Goal: Task Accomplishment & Management: Complete application form

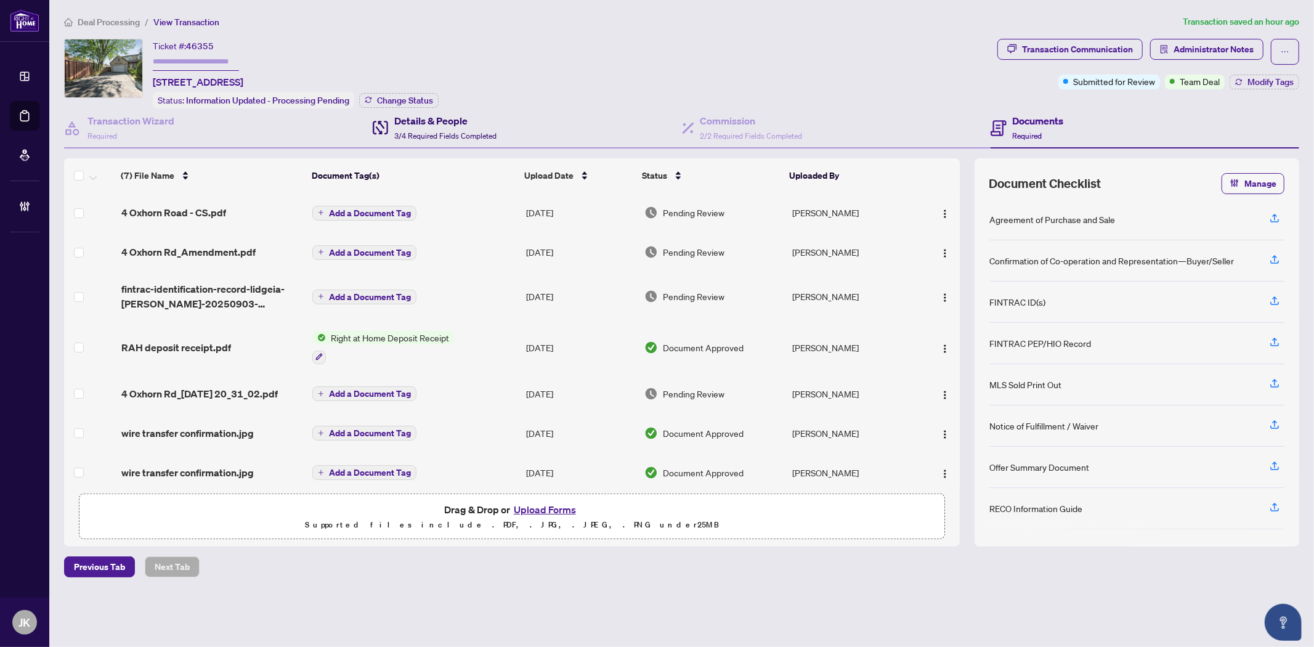
click at [431, 124] on h4 "Details & People" at bounding box center [445, 120] width 102 height 15
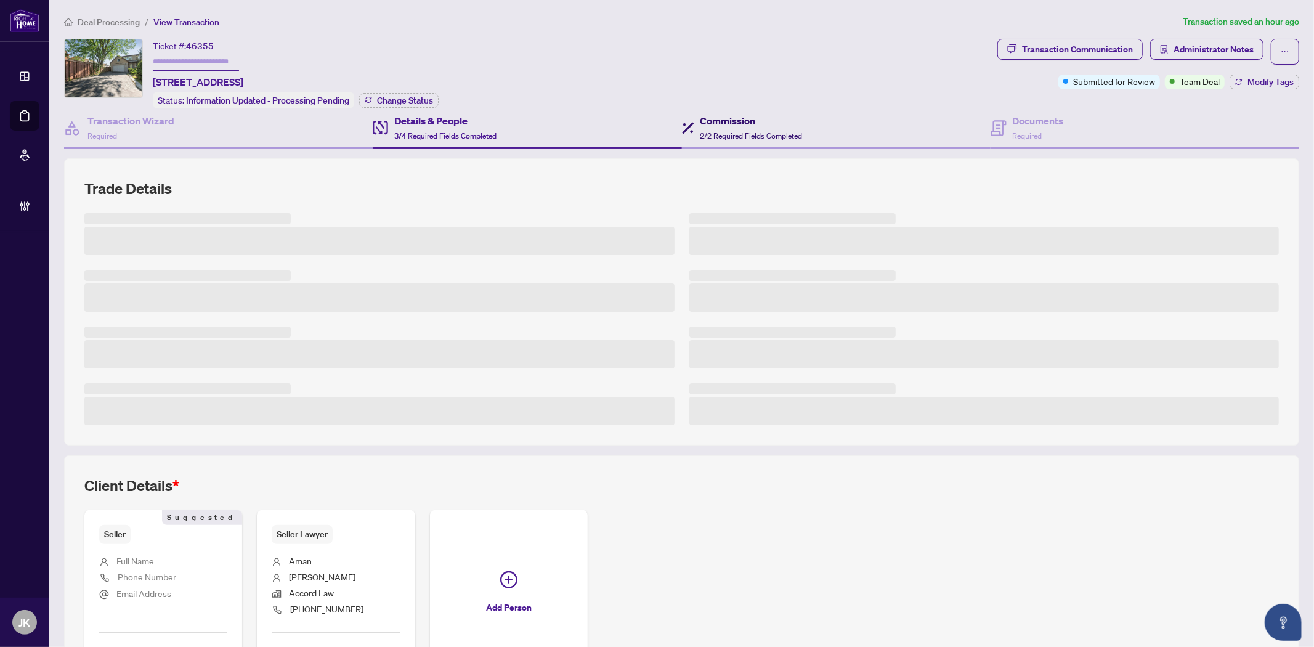
click at [740, 126] on div "Commission 2/2 Required Fields Completed" at bounding box center [751, 127] width 102 height 29
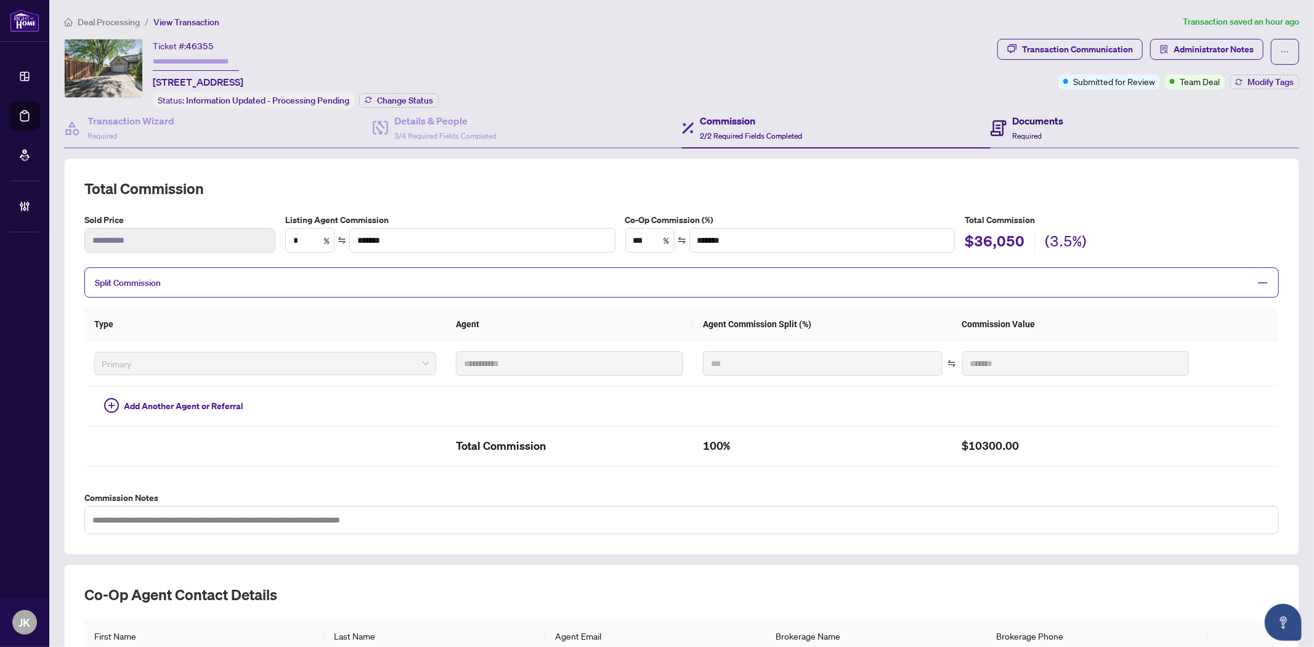
click at [1015, 124] on h4 "Documents" at bounding box center [1038, 120] width 51 height 15
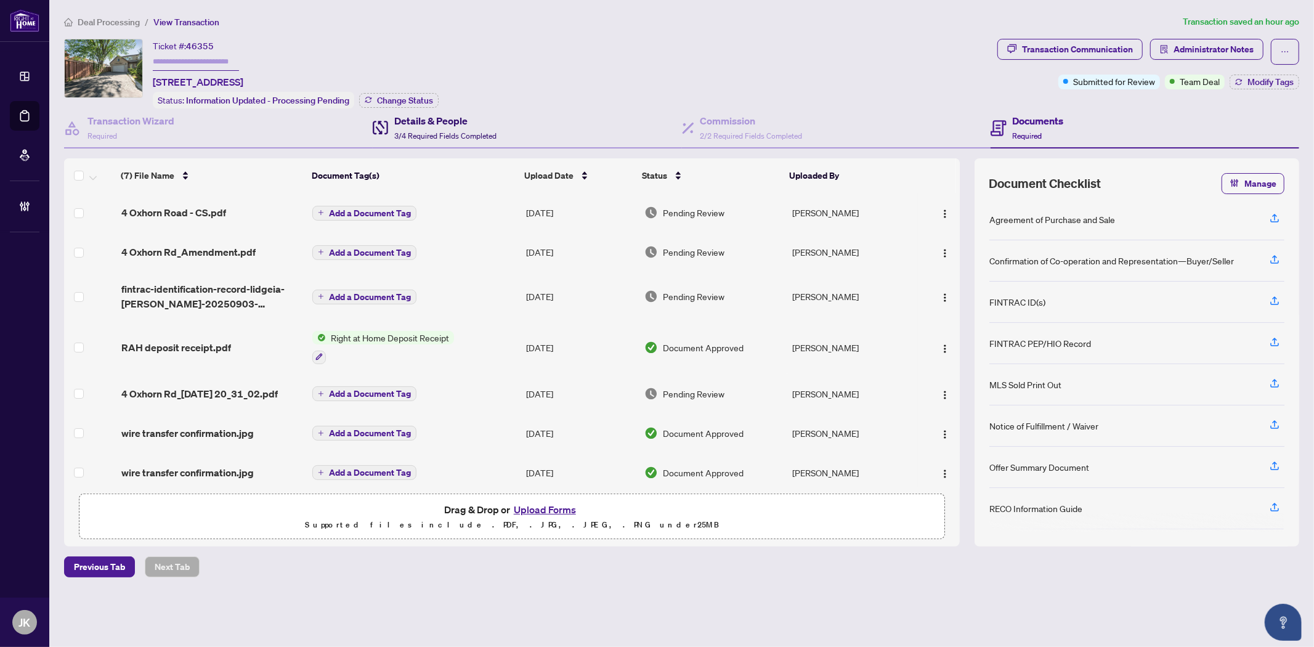
click at [426, 126] on div "Details & People 3/4 Required Fields Completed" at bounding box center [445, 127] width 102 height 29
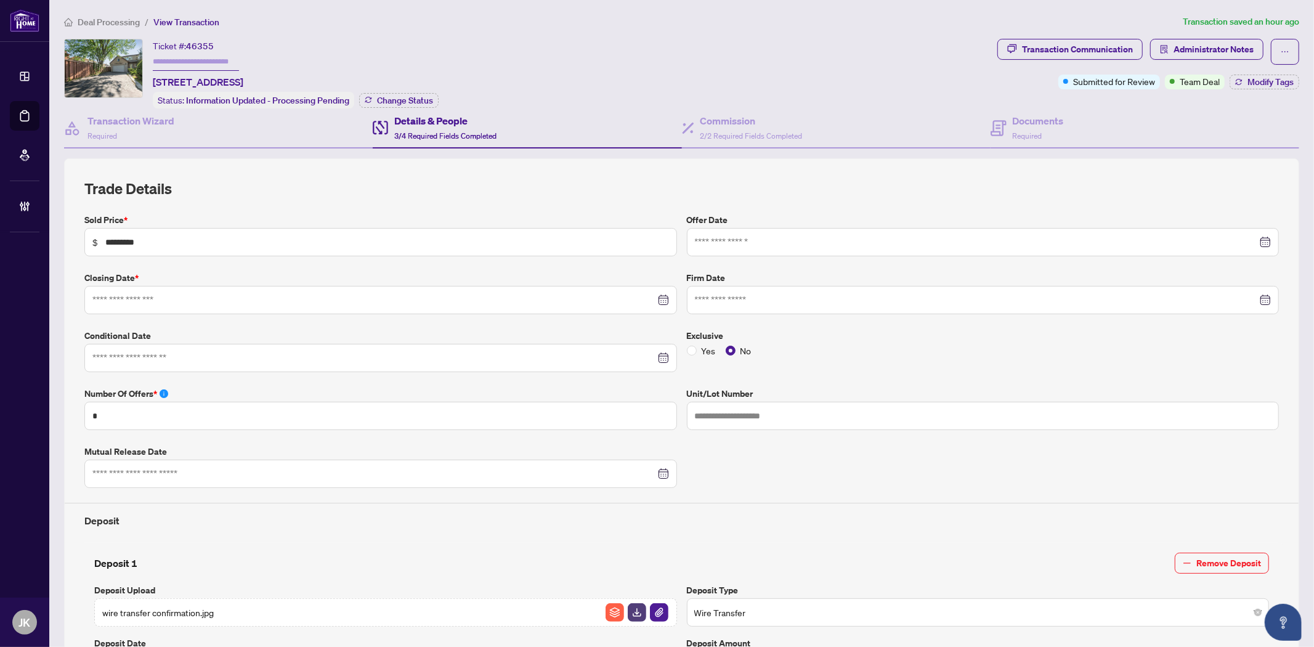
type input "**********"
click at [1013, 126] on div "Documents Required" at bounding box center [1038, 127] width 51 height 29
